Goal: Browse casually

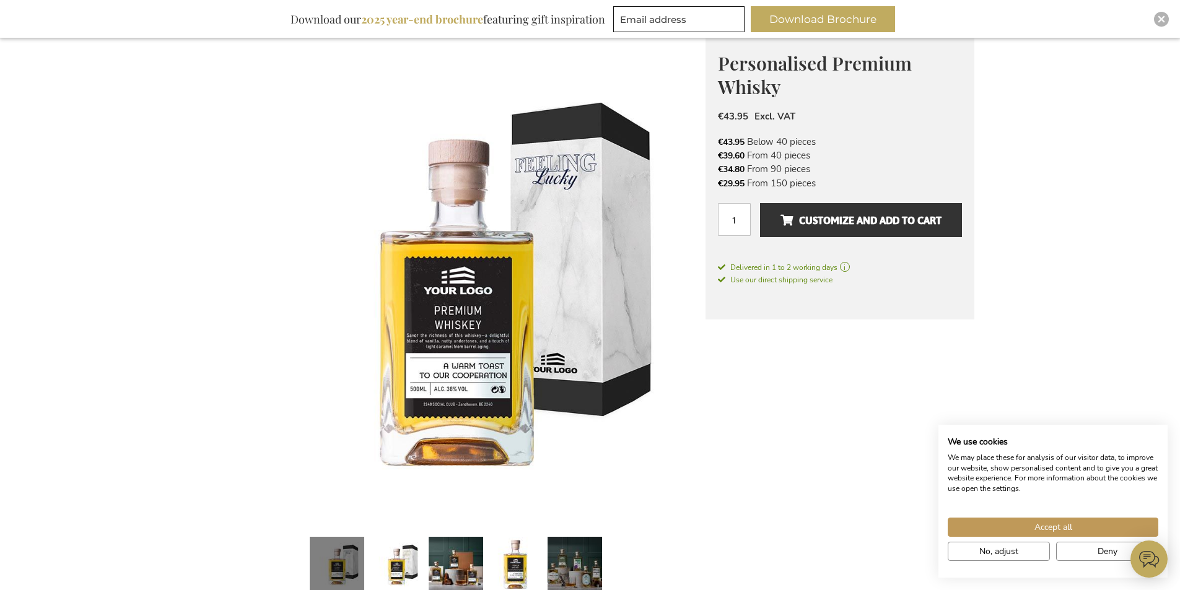
click at [564, 550] on link at bounding box center [574, 566] width 54 height 68
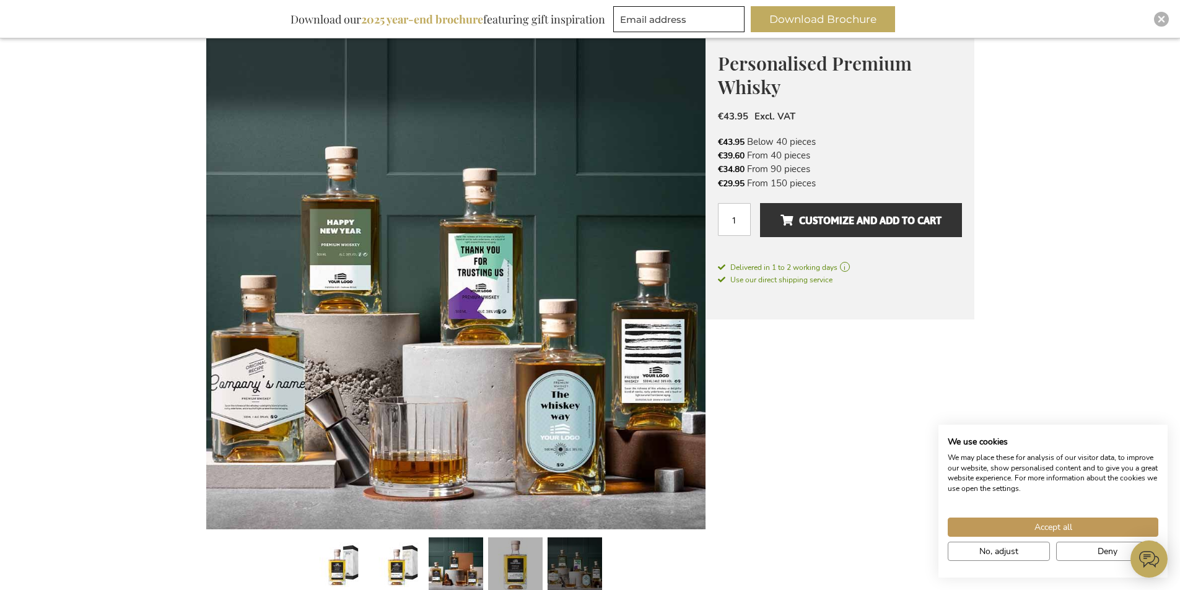
click at [521, 554] on link at bounding box center [515, 566] width 54 height 68
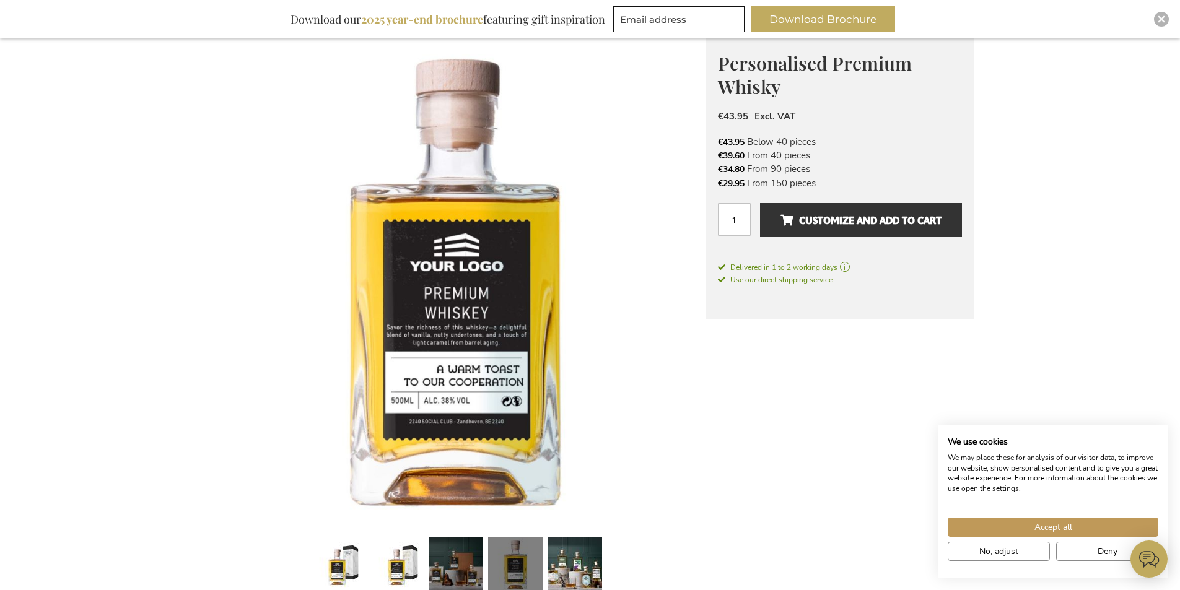
click at [440, 560] on link at bounding box center [455, 566] width 54 height 68
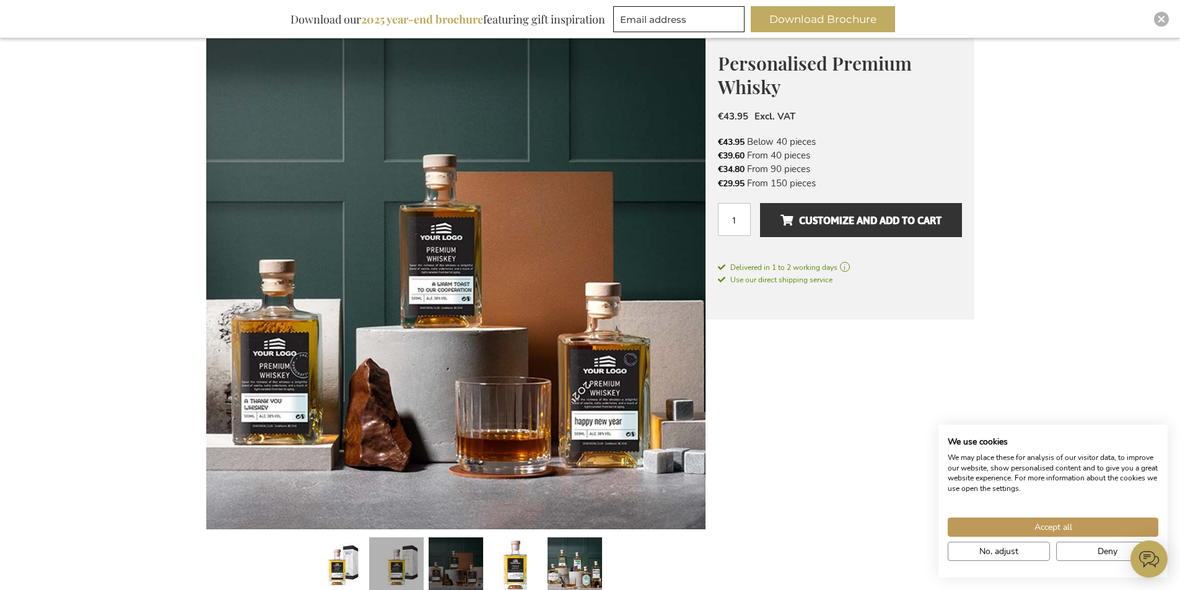
click at [405, 565] on link at bounding box center [396, 566] width 54 height 68
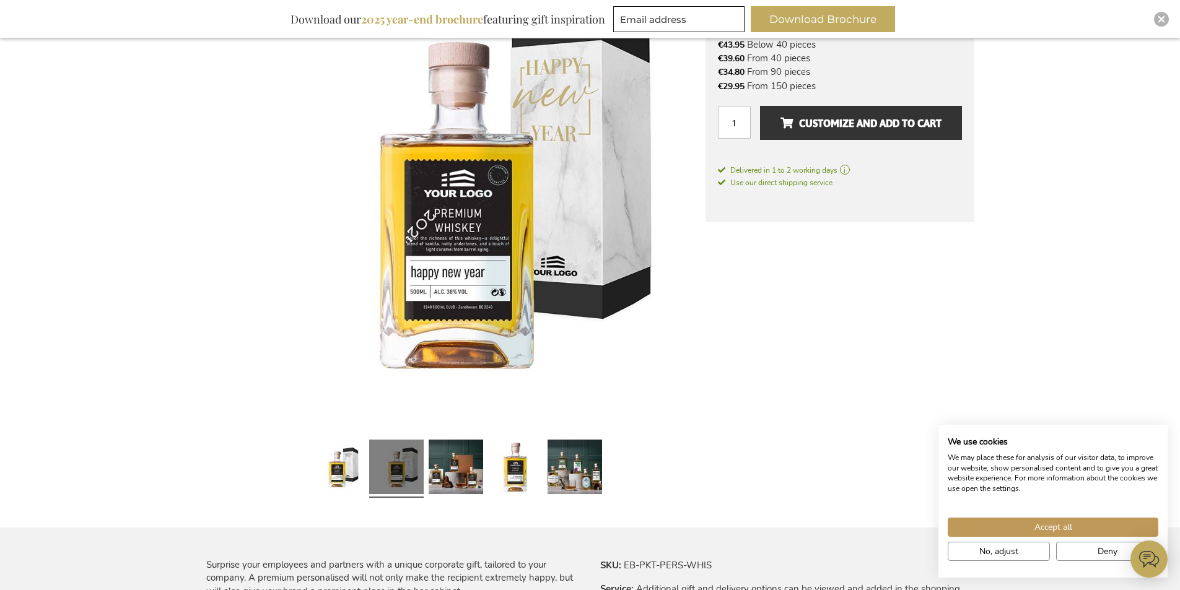
scroll to position [298, 0]
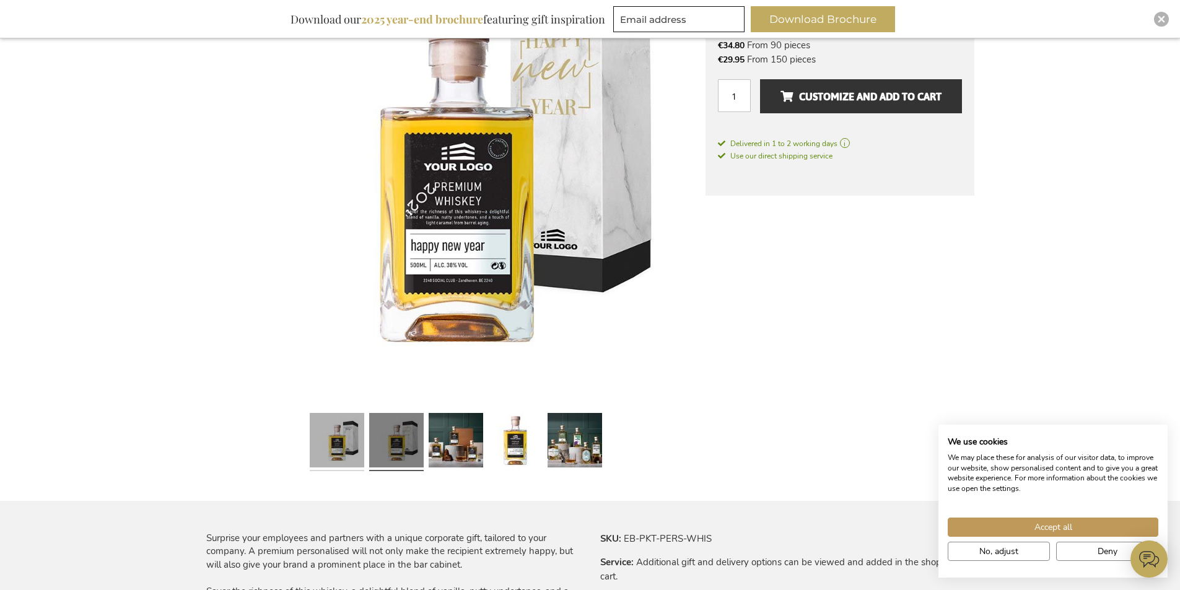
click at [347, 443] on link at bounding box center [337, 442] width 54 height 68
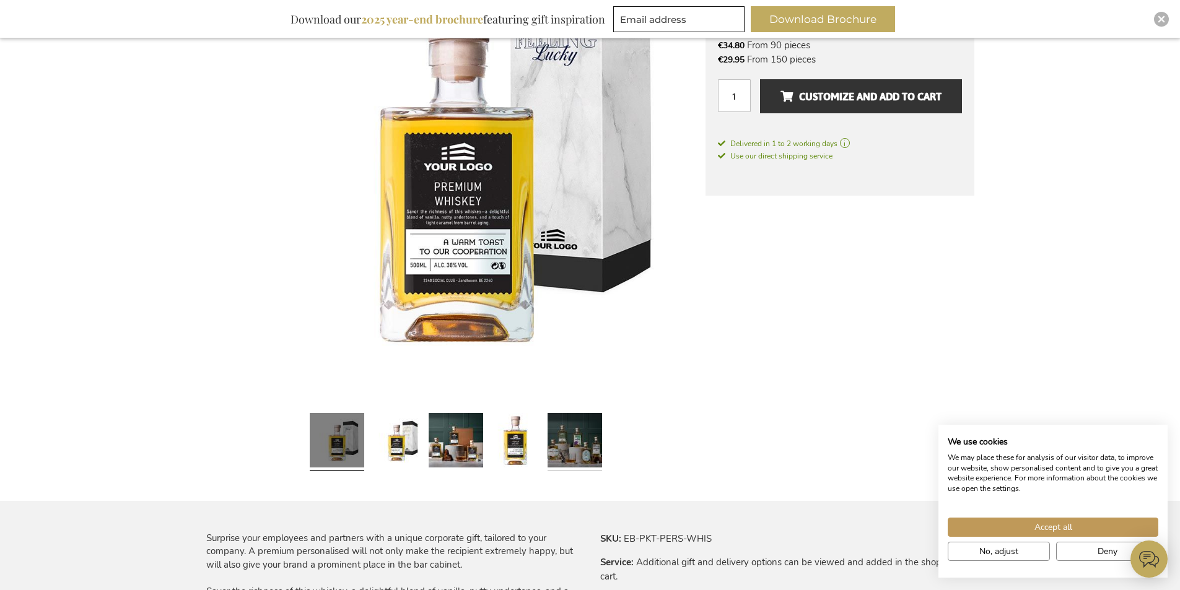
click at [568, 433] on link at bounding box center [574, 442] width 54 height 68
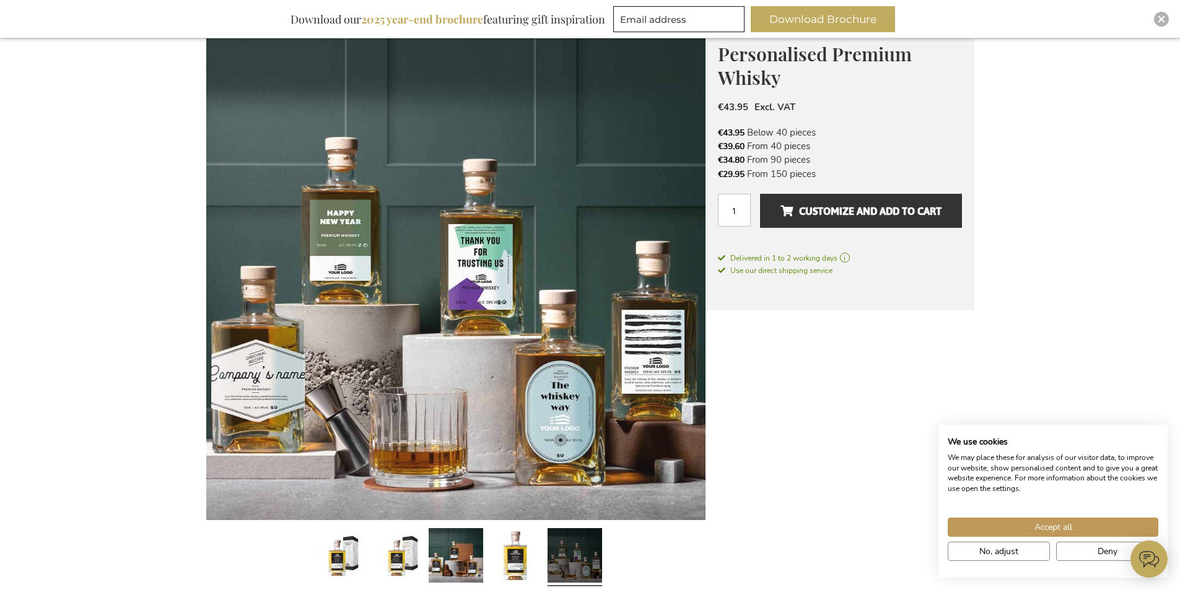
scroll to position [0, 0]
